Goal: Use online tool/utility: Utilize a website feature to perform a specific function

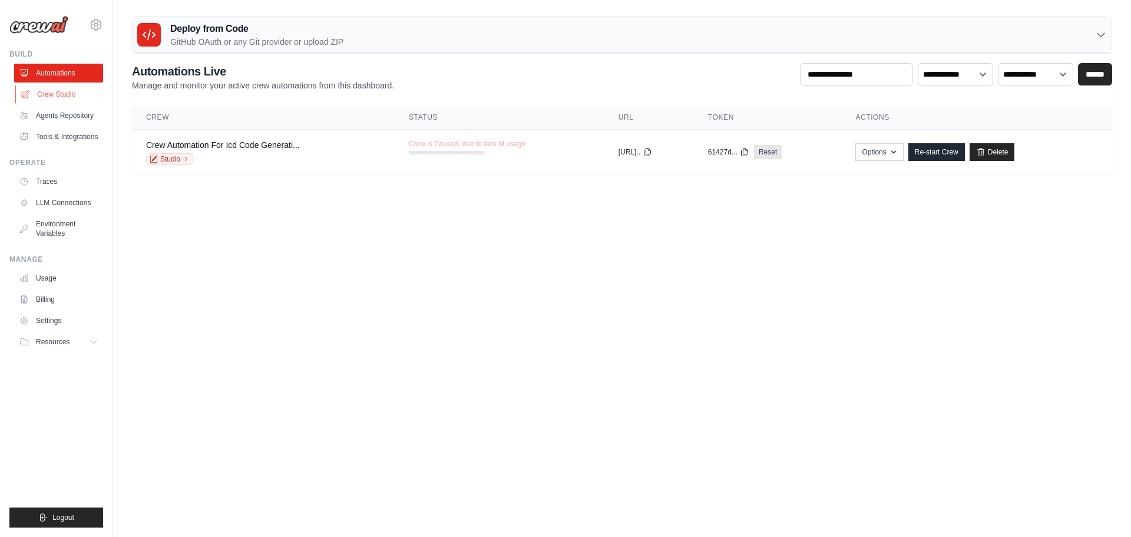
click at [72, 93] on link "Crew Studio" at bounding box center [59, 94] width 89 height 19
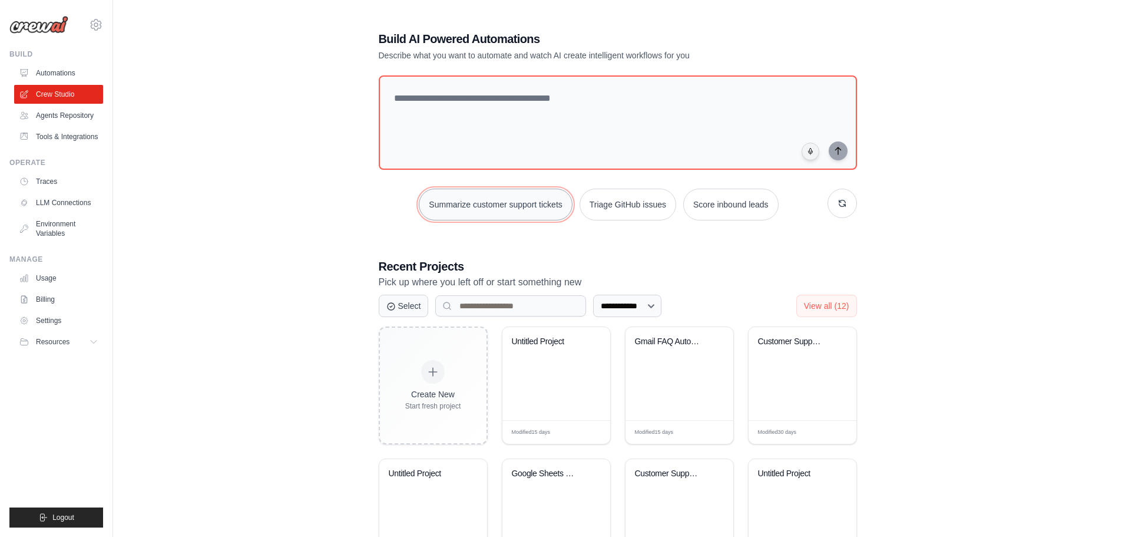
click at [508, 202] on button "Summarize customer support tickets" at bounding box center [495, 205] width 153 height 32
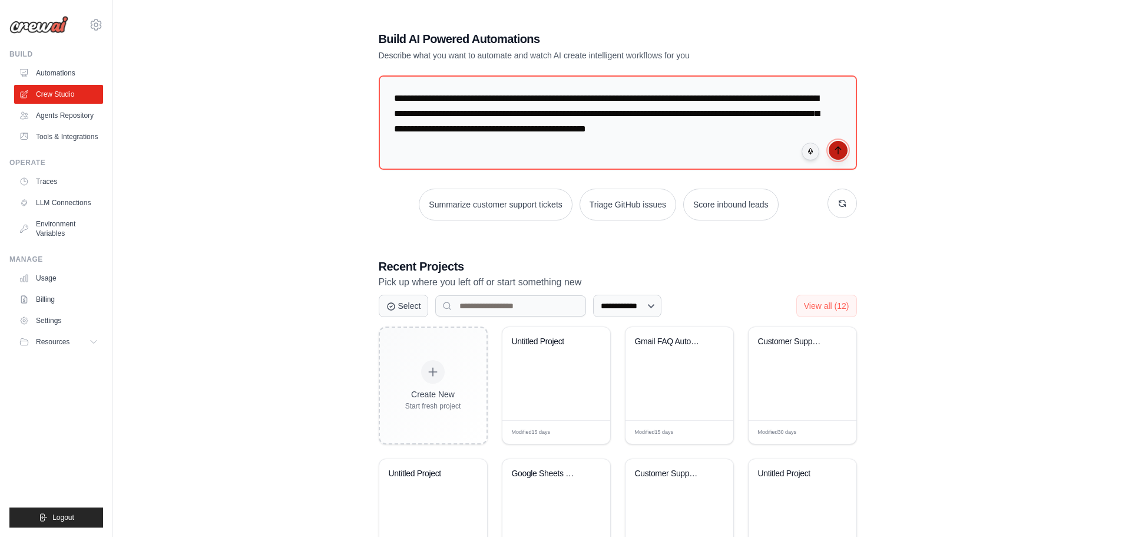
click at [837, 157] on button "submit" at bounding box center [838, 150] width 19 height 19
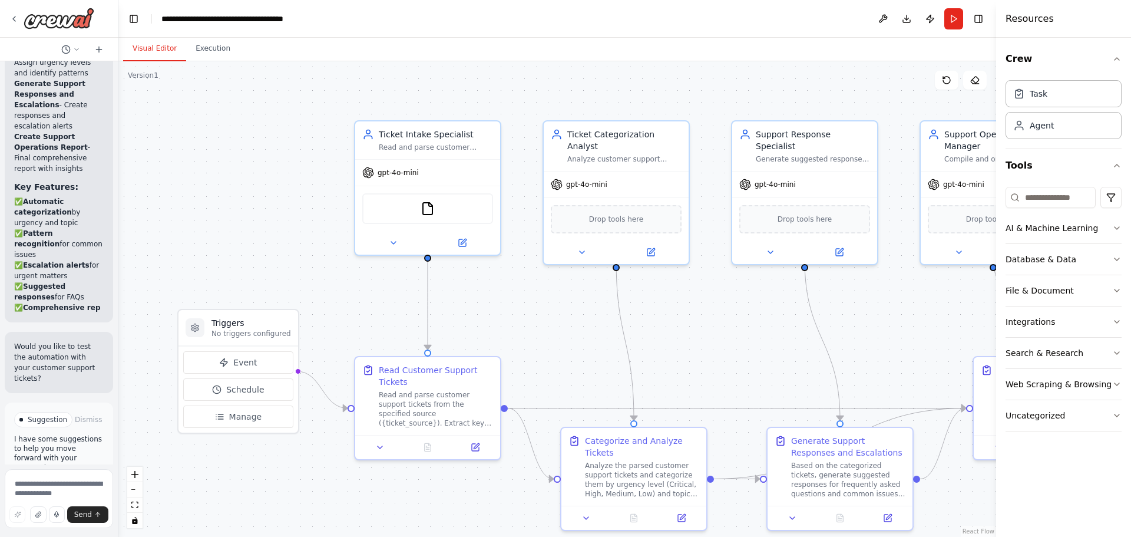
scroll to position [1959, 0]
